Goal: Obtain resource: Download file/media

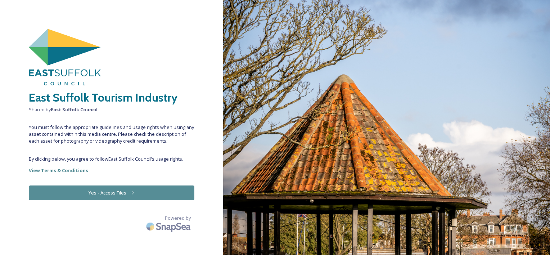
click at [129, 191] on button "Yes - Access Files" at bounding box center [112, 193] width 166 height 15
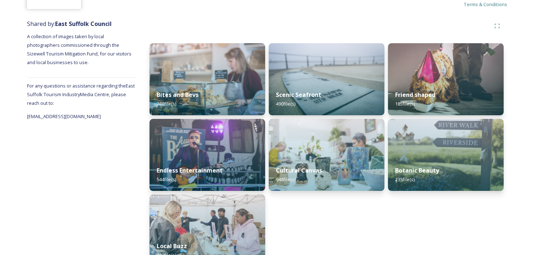
scroll to position [91, 0]
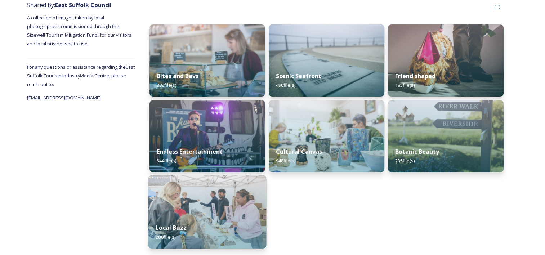
click at [240, 209] on img at bounding box center [207, 211] width 118 height 73
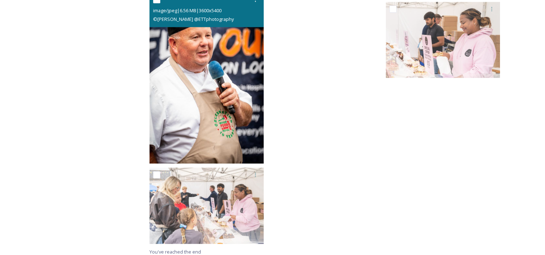
scroll to position [9030, 0]
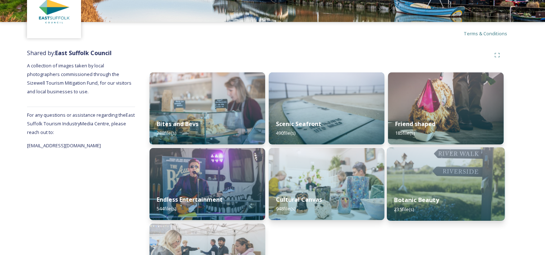
scroll to position [91, 0]
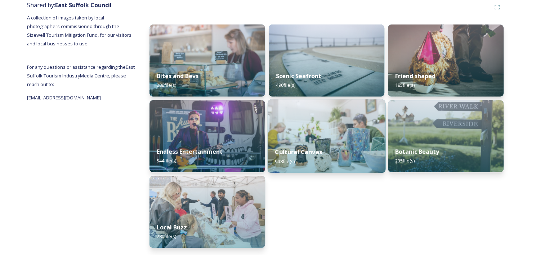
click at [332, 138] on img at bounding box center [327, 135] width 118 height 73
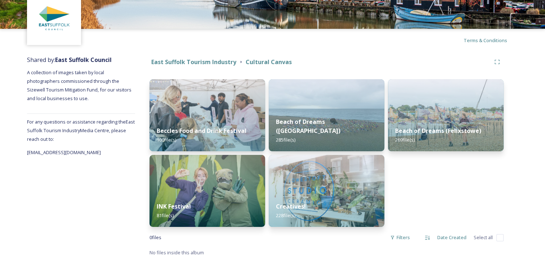
scroll to position [41, 0]
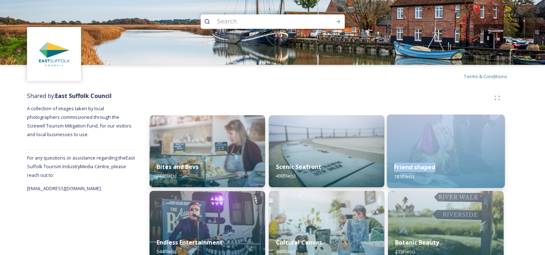
click at [445, 155] on div "Friend shaped 185 file(s)" at bounding box center [446, 151] width 118 height 73
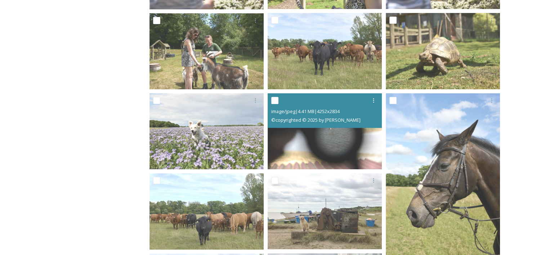
scroll to position [216, 0]
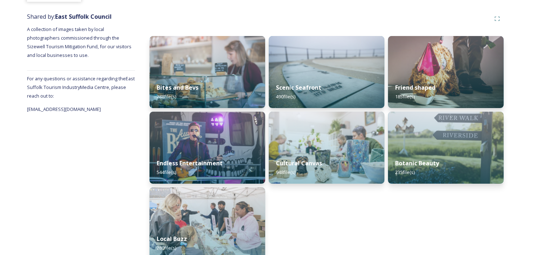
scroll to position [91, 0]
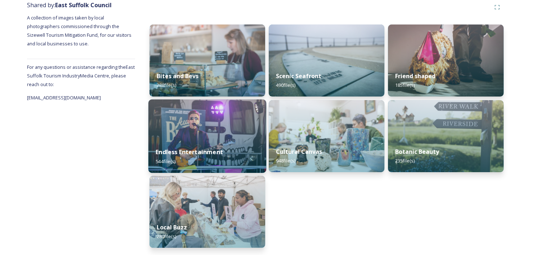
click at [196, 134] on img at bounding box center [207, 135] width 118 height 73
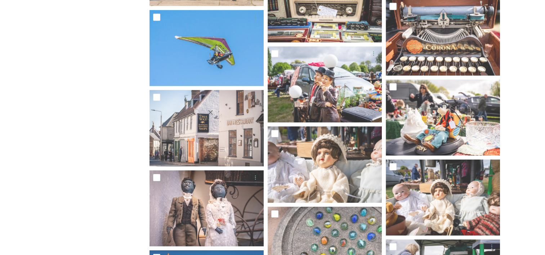
scroll to position [16756, 0]
